Goal: Information Seeking & Learning: Find specific page/section

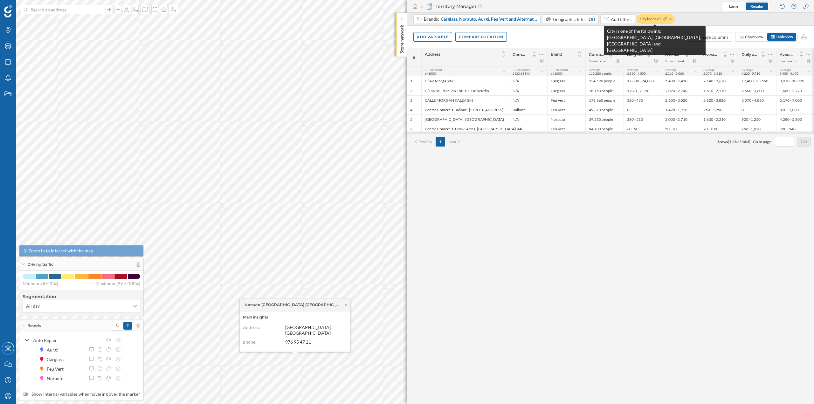
click at [654, 18] on div "City is one of the f…" at bounding box center [656, 19] width 38 height 10
click at [664, 20] on icon at bounding box center [665, 19] width 4 height 4
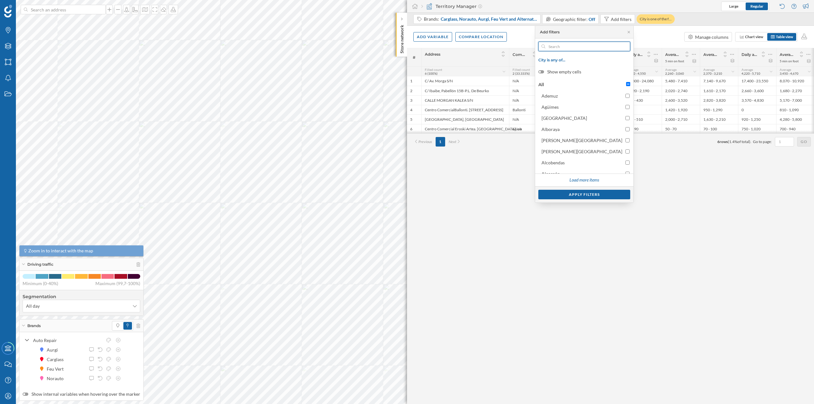
click at [594, 48] on input "text" at bounding box center [584, 47] width 78 height 10
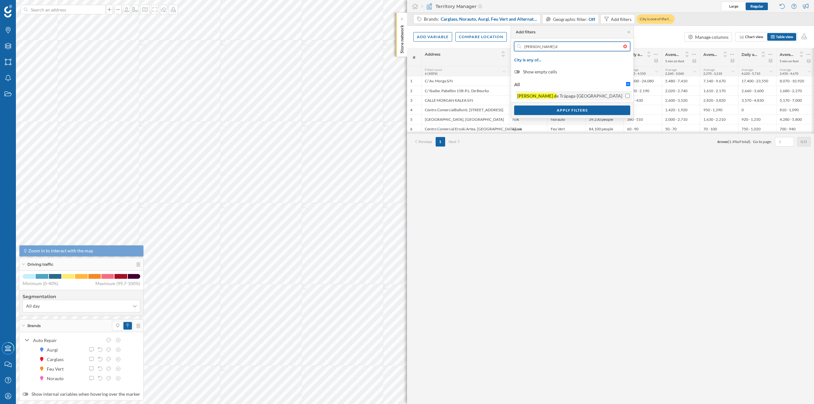
type input "[PERSON_NAME] d"
click at [625, 95] on div "[PERSON_NAME] [PERSON_NAME]-[GEOGRAPHIC_DATA]" at bounding box center [573, 96] width 112 height 7
click at [626, 95] on input "[PERSON_NAME] [PERSON_NAME]-[GEOGRAPHIC_DATA]" at bounding box center [628, 96] width 4 height 4
checkbox input "true"
click at [614, 108] on div "Apply filters" at bounding box center [572, 110] width 116 height 10
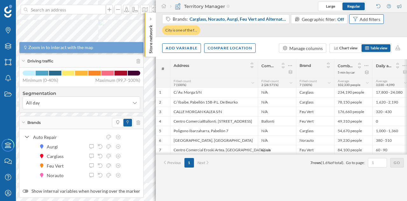
click at [362, 20] on div "Add filters" at bounding box center [370, 19] width 21 height 7
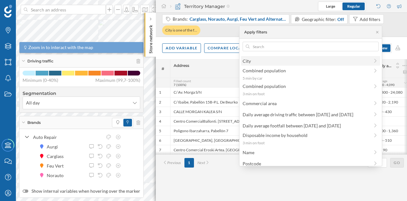
scroll to position [57, 0]
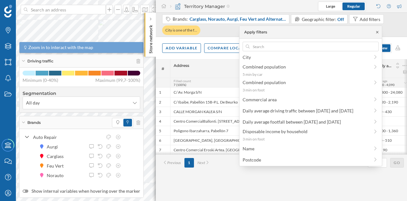
click at [376, 33] on icon at bounding box center [377, 32] width 5 height 4
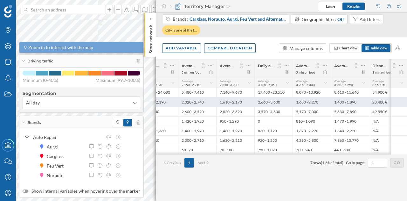
scroll to position [0, 0]
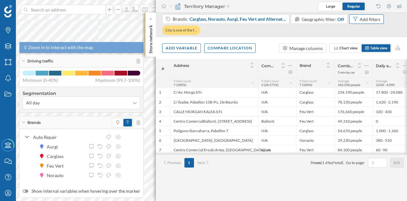
click at [366, 17] on div "Add filters" at bounding box center [370, 19] width 21 height 7
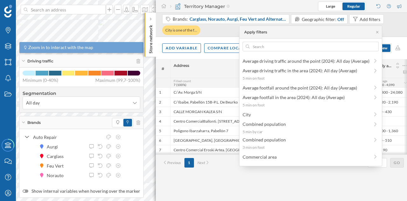
click at [221, 189] on div "# Address Commercial area Brand Combined population 5 min by car Daily average …" at bounding box center [281, 130] width 251 height 142
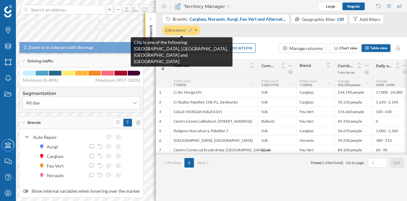
click at [189, 30] on icon at bounding box center [191, 30] width 4 height 4
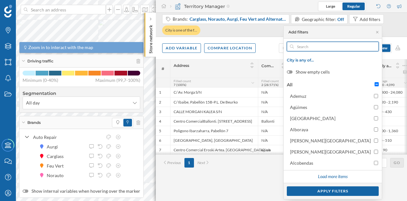
click at [339, 47] on input "text" at bounding box center [333, 47] width 78 height 10
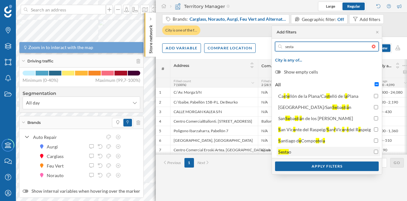
type input "sesta"
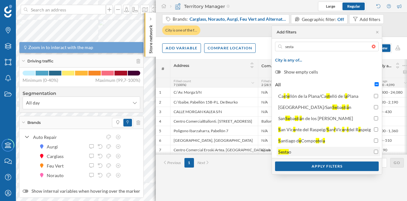
click at [286, 151] on div "Sesta" at bounding box center [283, 151] width 10 height 5
click at [374, 151] on input "Sesta o" at bounding box center [376, 151] width 4 height 4
checkbox input "true"
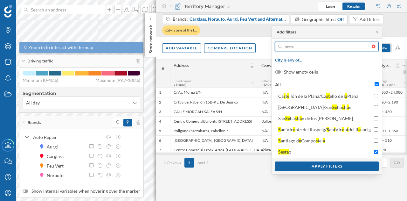
click at [297, 46] on input "sesta" at bounding box center [327, 47] width 90 height 10
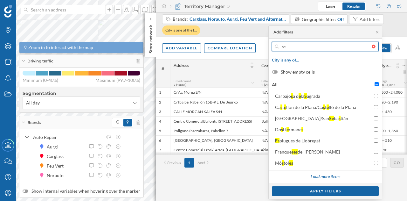
type input "s"
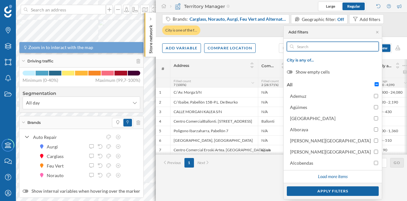
type input "s"
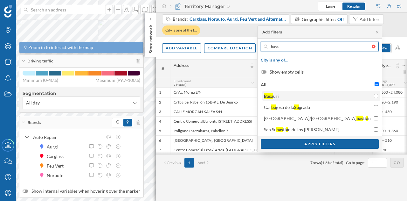
type input "basa"
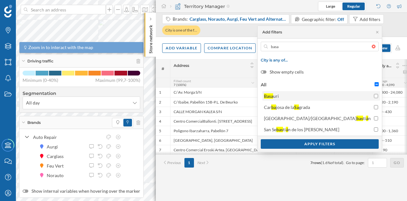
click at [279, 96] on div "uri" at bounding box center [276, 95] width 6 height 5
click at [374, 96] on input "Basa uri" at bounding box center [376, 96] width 4 height 4
checkbox input "true"
click at [339, 143] on div "Apply filters" at bounding box center [320, 144] width 118 height 10
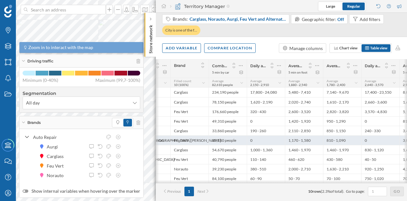
scroll to position [0, 202]
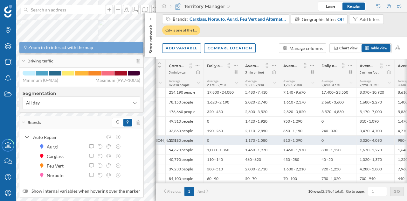
click at [235, 139] on div "0" at bounding box center [223, 140] width 38 height 10
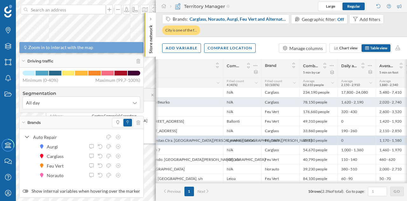
scroll to position [0, 0]
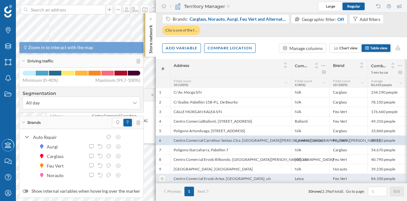
click at [344, 176] on div "Feu Vert" at bounding box center [349, 178] width 38 height 10
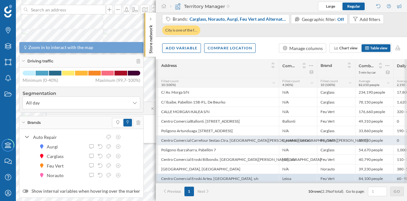
scroll to position [0, 12]
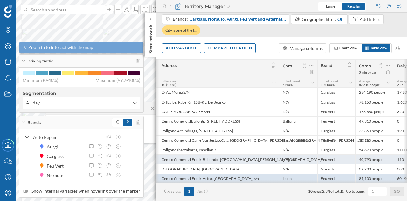
click at [368, 157] on div "40,790 people" at bounding box center [375, 159] width 38 height 10
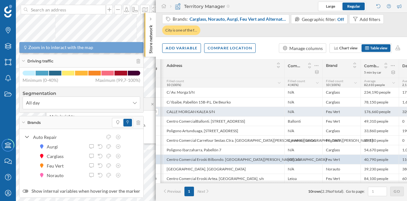
scroll to position [0, 0]
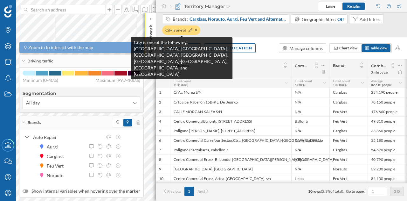
click at [176, 27] on div "City is one of the f…" at bounding box center [181, 30] width 38 height 10
click at [190, 31] on icon at bounding box center [191, 30] width 4 height 4
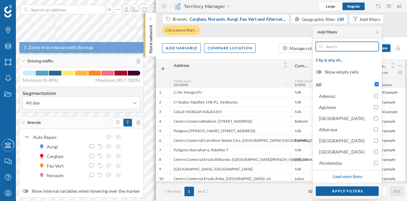
click at [336, 45] on input "text" at bounding box center [347, 47] width 49 height 10
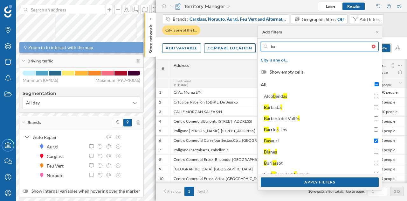
type input "b"
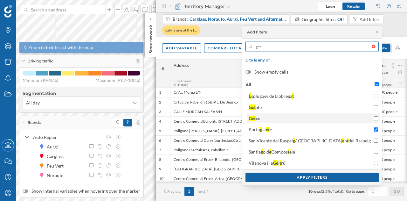
type input "get"
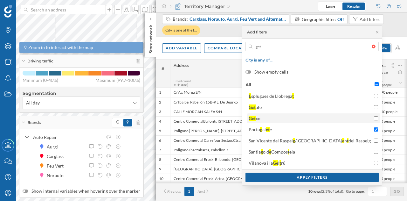
click at [299, 116] on span "Get xo" at bounding box center [310, 118] width 122 height 7
click at [374, 116] on input "Get xo" at bounding box center [376, 118] width 4 height 4
checkbox input "true"
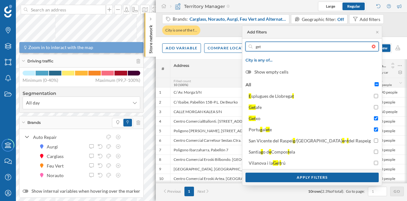
click at [293, 47] on input "get" at bounding box center [312, 47] width 119 height 10
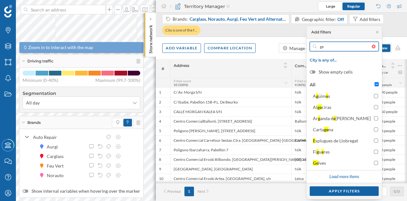
type input "g"
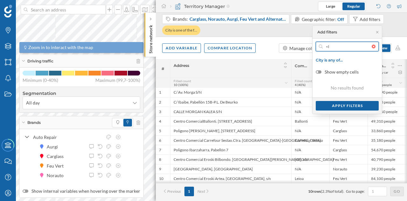
type input "<"
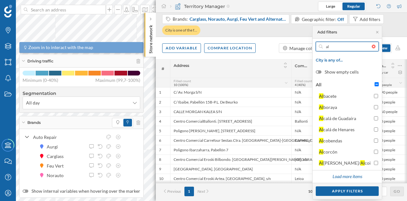
type input "a"
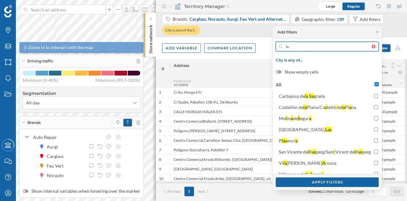
type input "l"
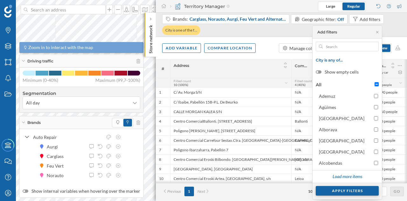
click at [347, 191] on div "Apply filters" at bounding box center [347, 191] width 63 height 10
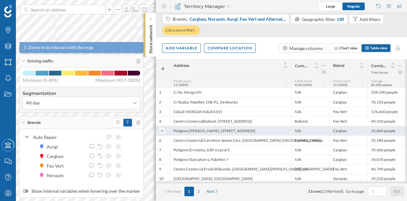
click at [254, 129] on div "Poligono Artunduaga, [STREET_ADDRESS]" at bounding box center [230, 131] width 121 height 10
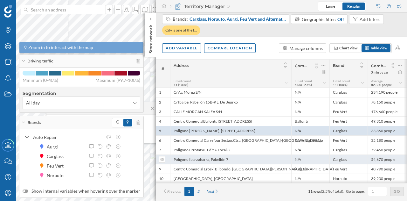
click at [252, 157] on div "Poligono Ibarzaharra, Pabellón 7" at bounding box center [230, 159] width 121 height 10
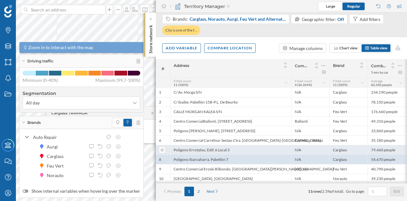
click at [252, 149] on div "Poligono Errotatxu, Edif. 6 Local 3" at bounding box center [230, 150] width 121 height 10
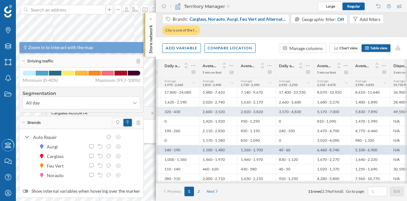
scroll to position [0, 266]
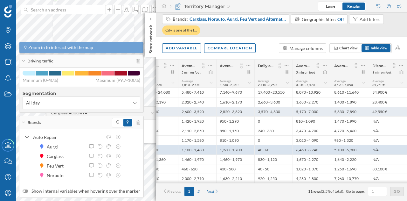
click at [342, 109] on div "5,830 - 7,890" at bounding box center [350, 112] width 38 height 10
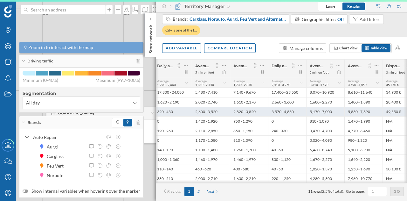
scroll to position [0, 252]
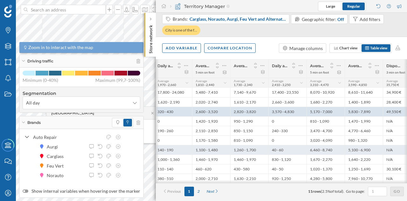
click at [333, 149] on div "6,460 - 8,740" at bounding box center [326, 150] width 38 height 10
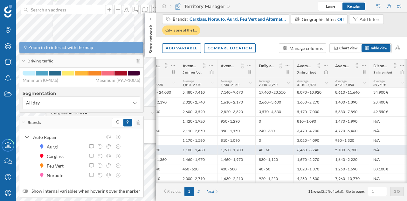
scroll to position [0, 266]
